Goal: Navigation & Orientation: Find specific page/section

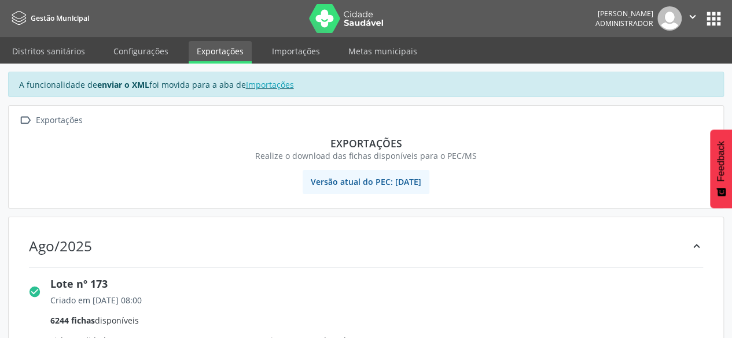
click at [713, 25] on button "apps" at bounding box center [713, 19] width 20 height 20
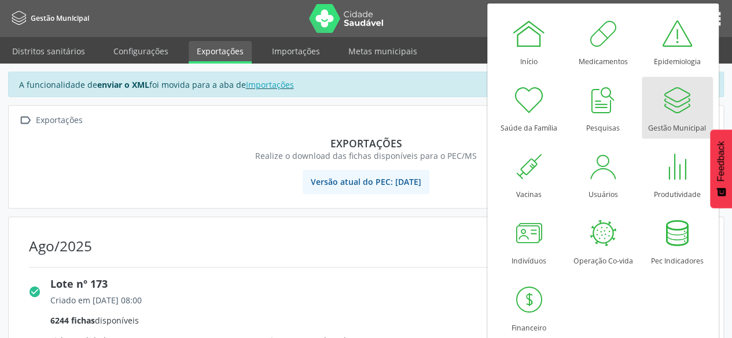
click at [680, 104] on div at bounding box center [676, 100] width 35 height 35
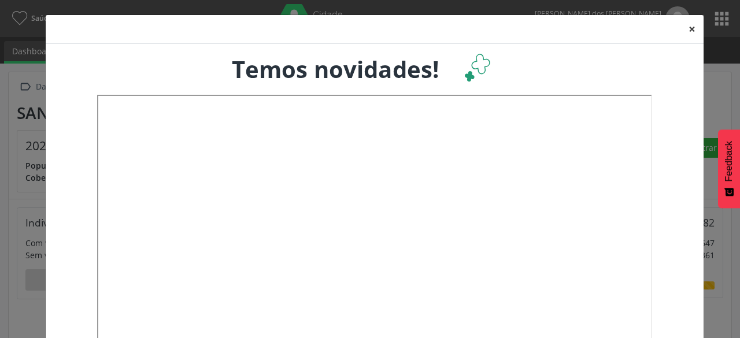
click at [691, 35] on button "×" at bounding box center [692, 29] width 23 height 28
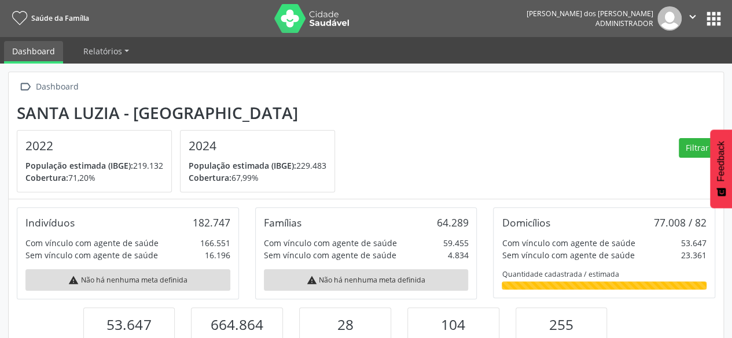
scroll to position [578202, 578154]
click at [717, 20] on button "apps" at bounding box center [713, 19] width 20 height 20
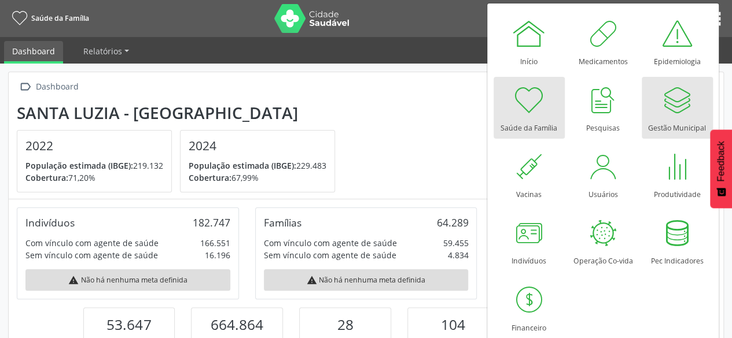
click at [677, 107] on div at bounding box center [676, 100] width 35 height 35
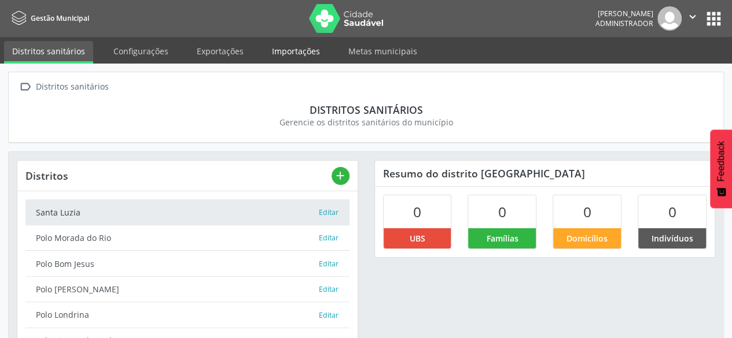
click at [301, 59] on link "Importações" at bounding box center [296, 51] width 64 height 20
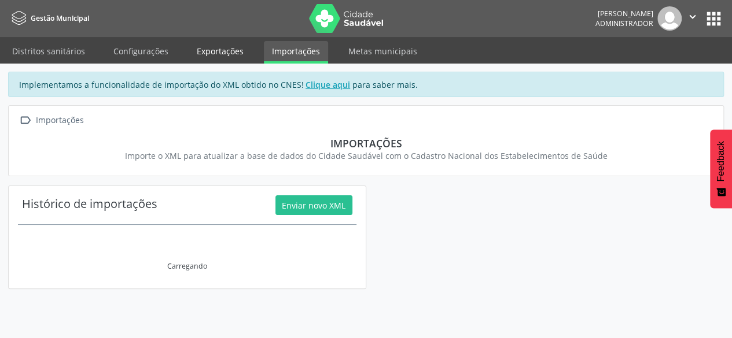
click at [237, 54] on link "Exportações" at bounding box center [220, 51] width 63 height 20
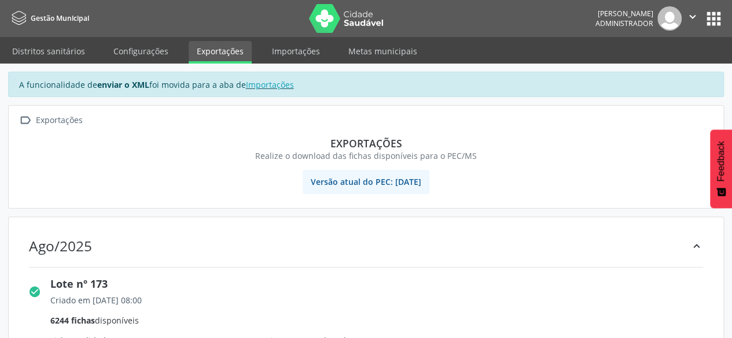
click at [710, 18] on button "apps" at bounding box center [713, 19] width 20 height 20
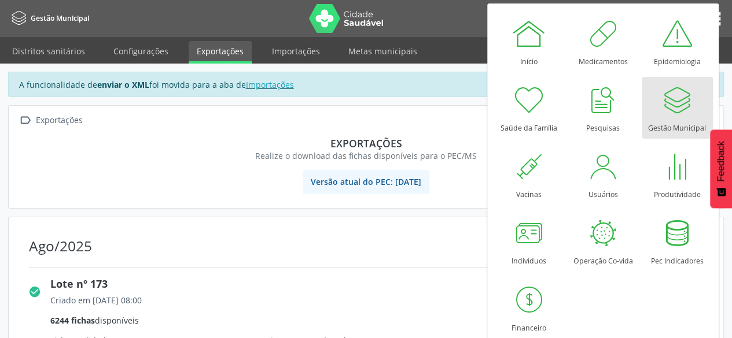
click at [671, 106] on div at bounding box center [676, 100] width 35 height 35
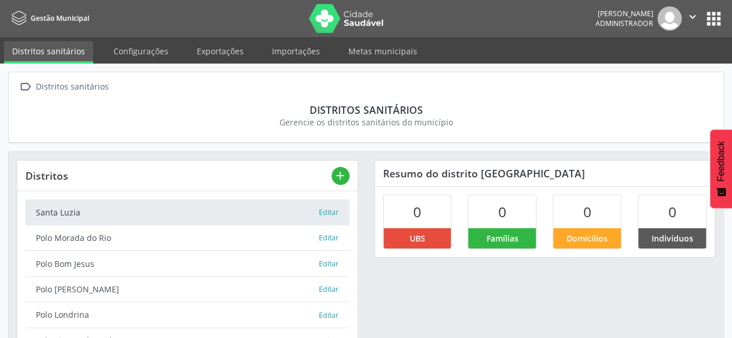
click at [709, 28] on div "Bruno Philippi dos Santos Silva Administrador  Configurações Sair apps" at bounding box center [659, 18] width 128 height 24
click at [709, 24] on button "apps" at bounding box center [713, 19] width 20 height 20
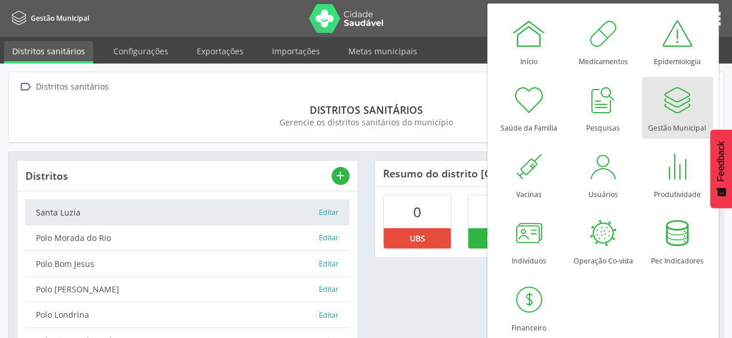
click at [670, 113] on div at bounding box center [676, 100] width 35 height 35
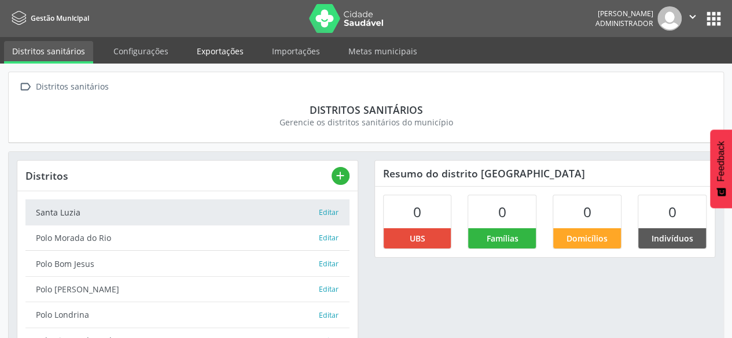
click at [200, 57] on link "Exportações" at bounding box center [220, 51] width 63 height 20
